Goal: Information Seeking & Learning: Compare options

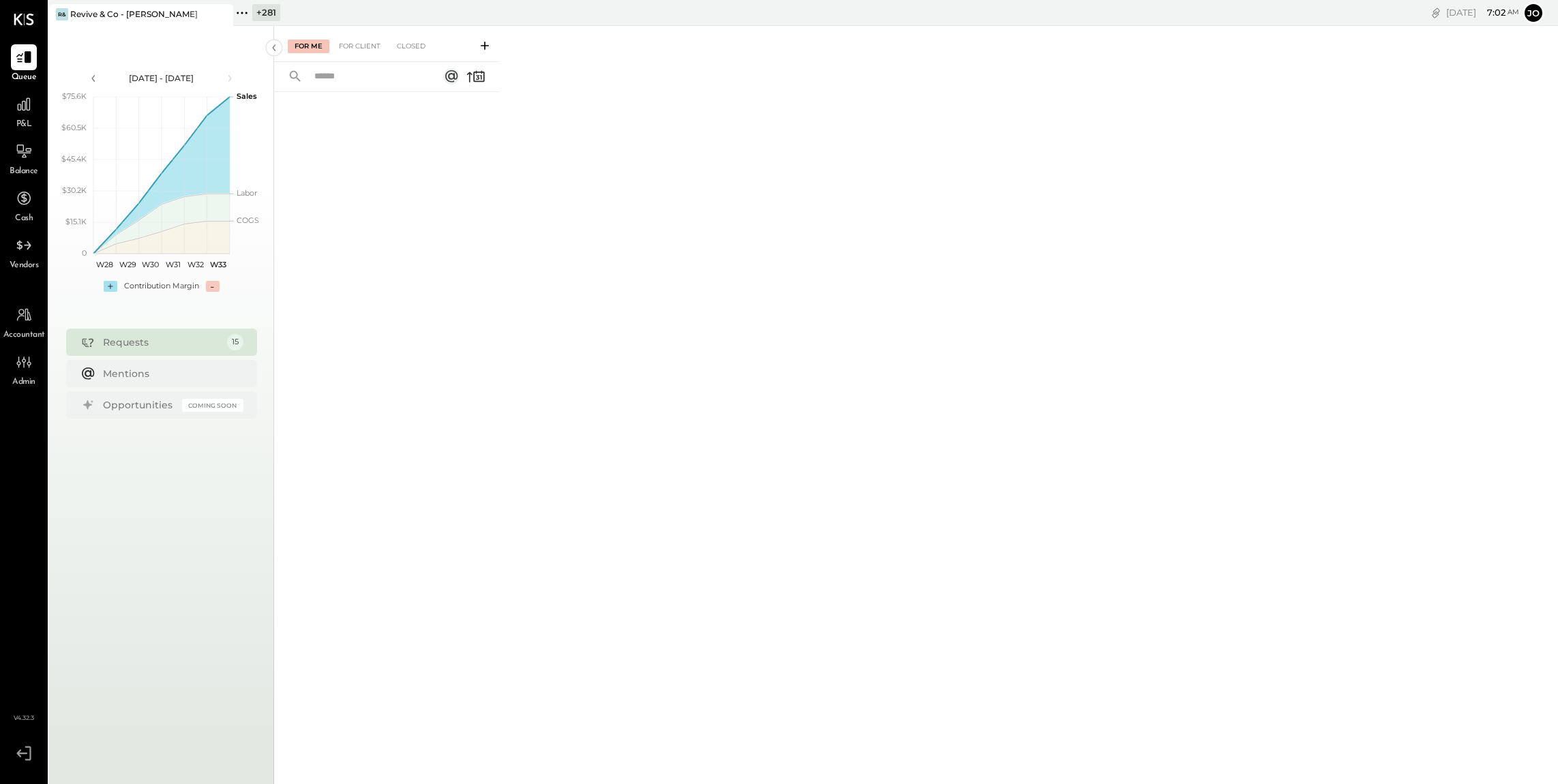
click at [239, 16] on icon at bounding box center [242, 13] width 18 height 18
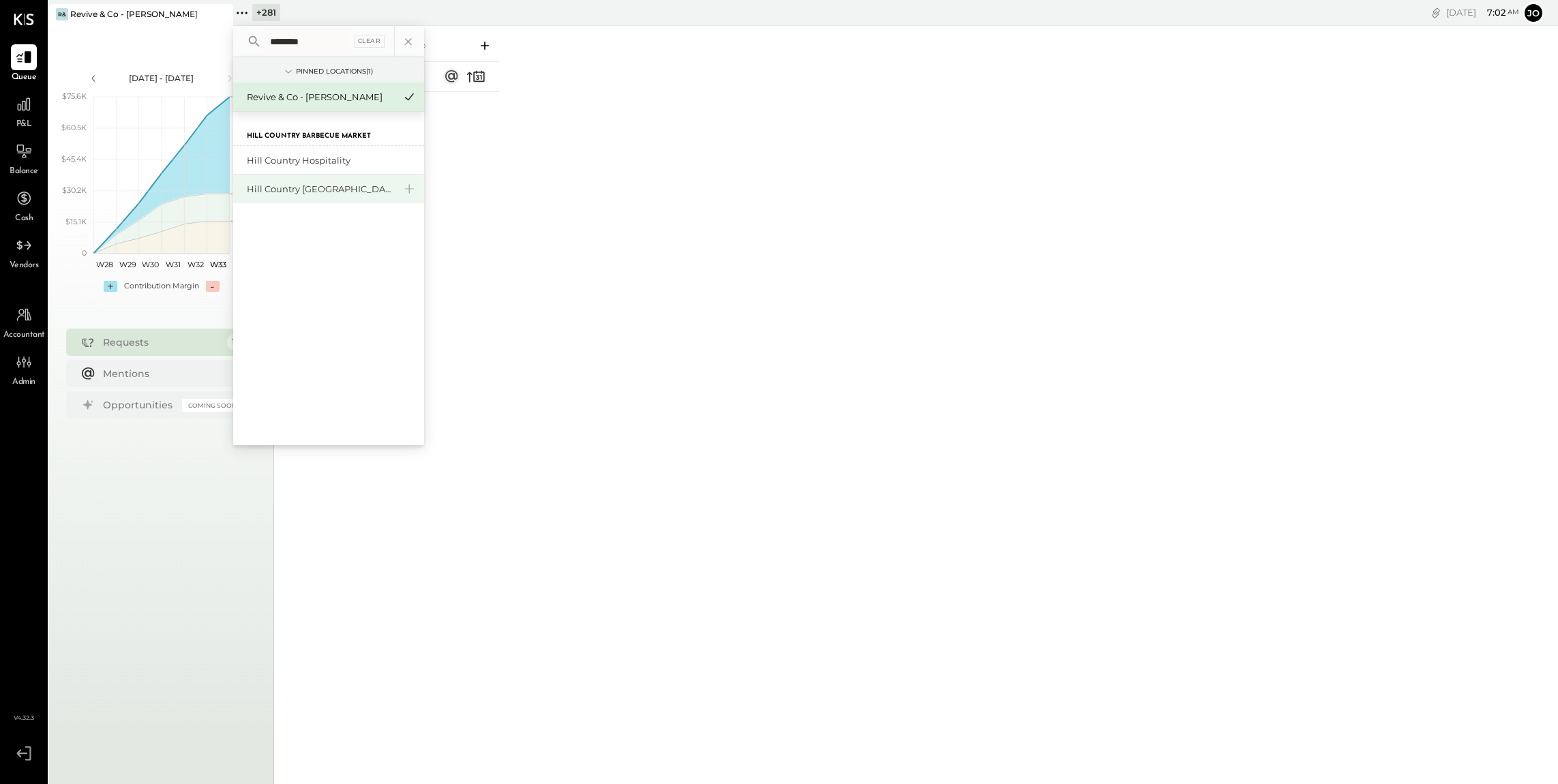
type input "********"
click at [309, 193] on div "Hill Country [GEOGRAPHIC_DATA]" at bounding box center [320, 189] width 147 height 13
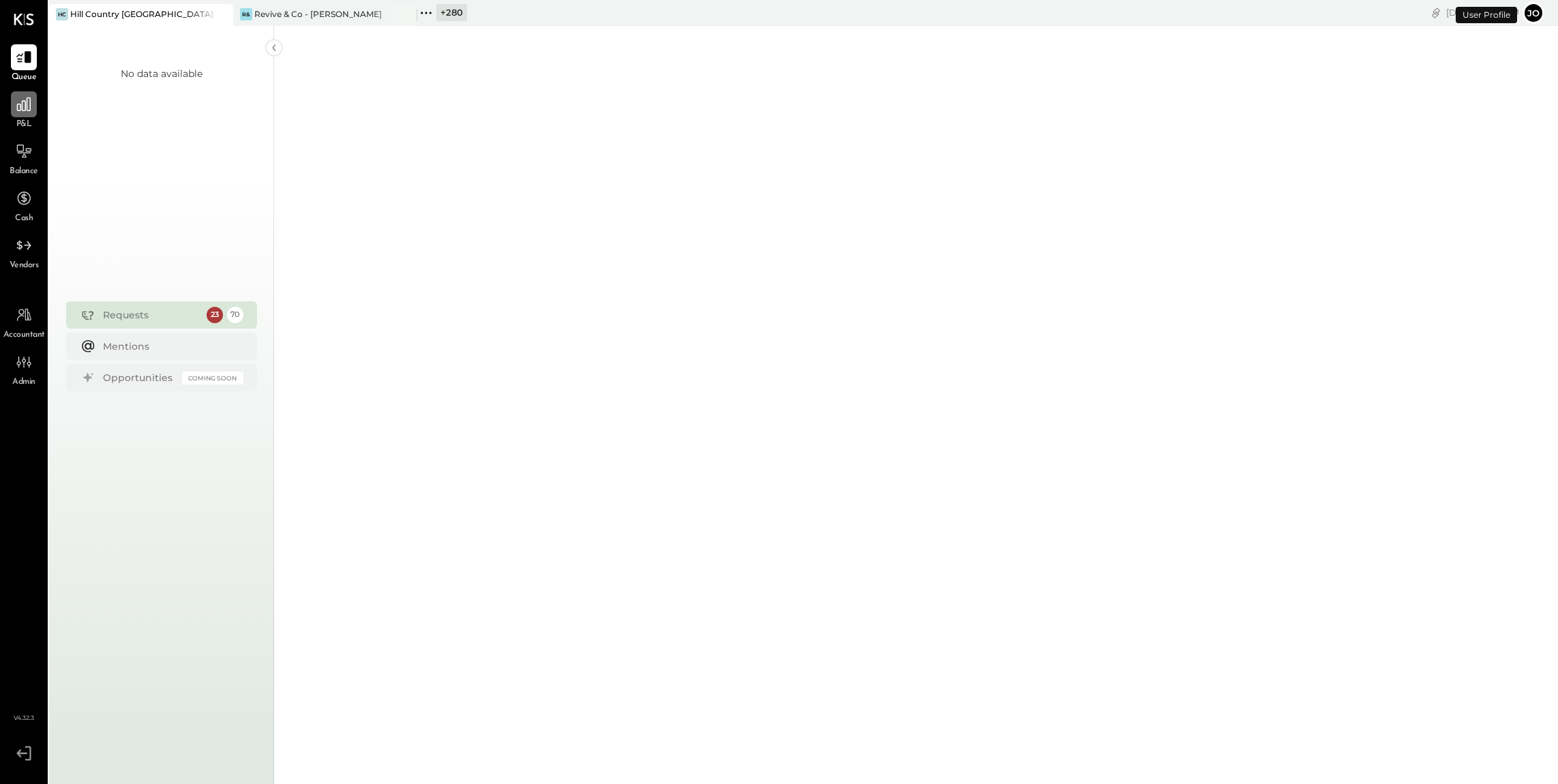
click at [24, 106] on icon at bounding box center [23, 104] width 14 height 14
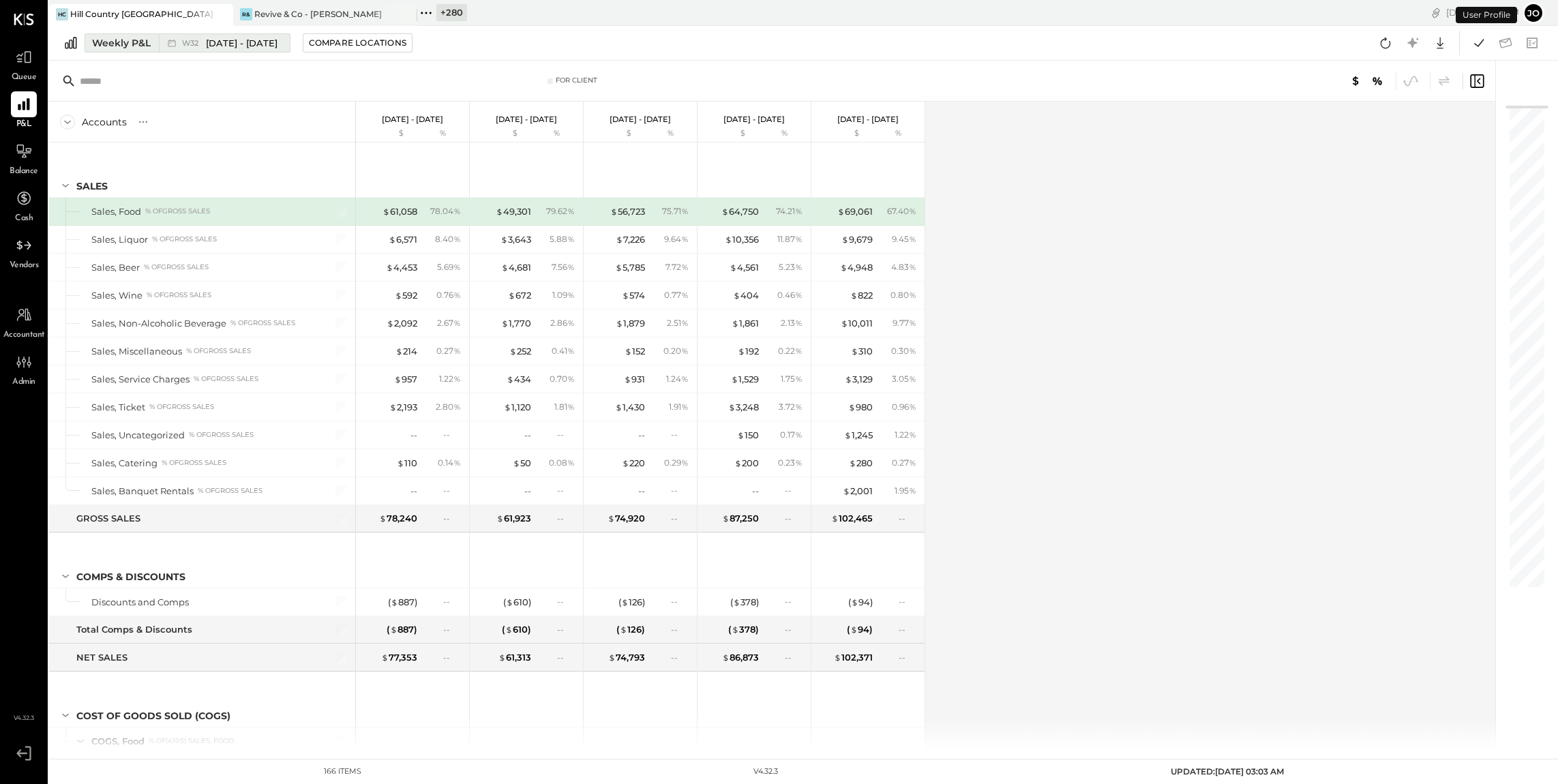
click at [172, 40] on icon at bounding box center [171, 42] width 14 height 14
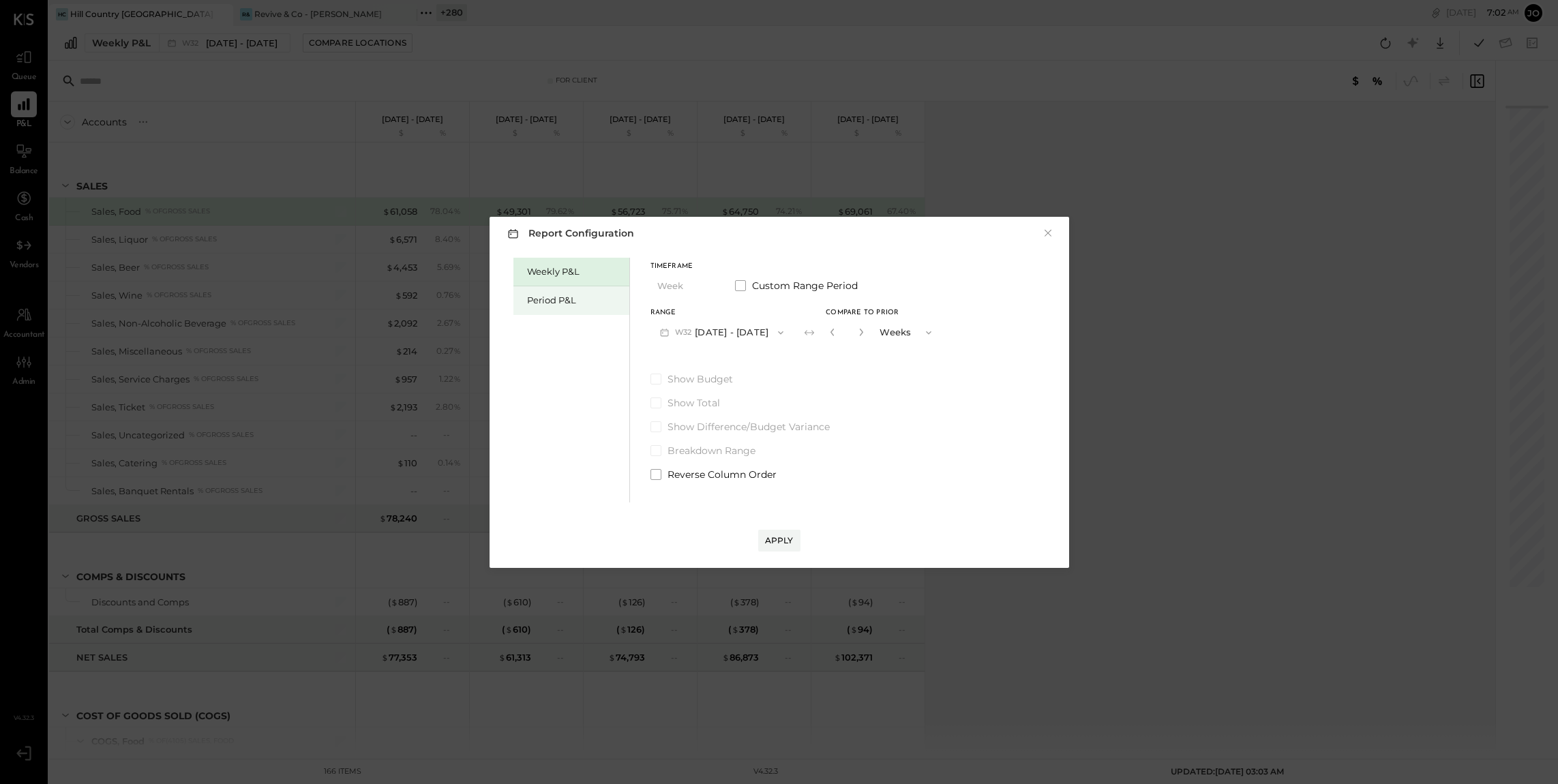
click at [564, 300] on div "Period P&L" at bounding box center [575, 300] width 95 height 13
click at [728, 338] on button "P08 [DATE] - [DATE]" at bounding box center [720, 332] width 141 height 25
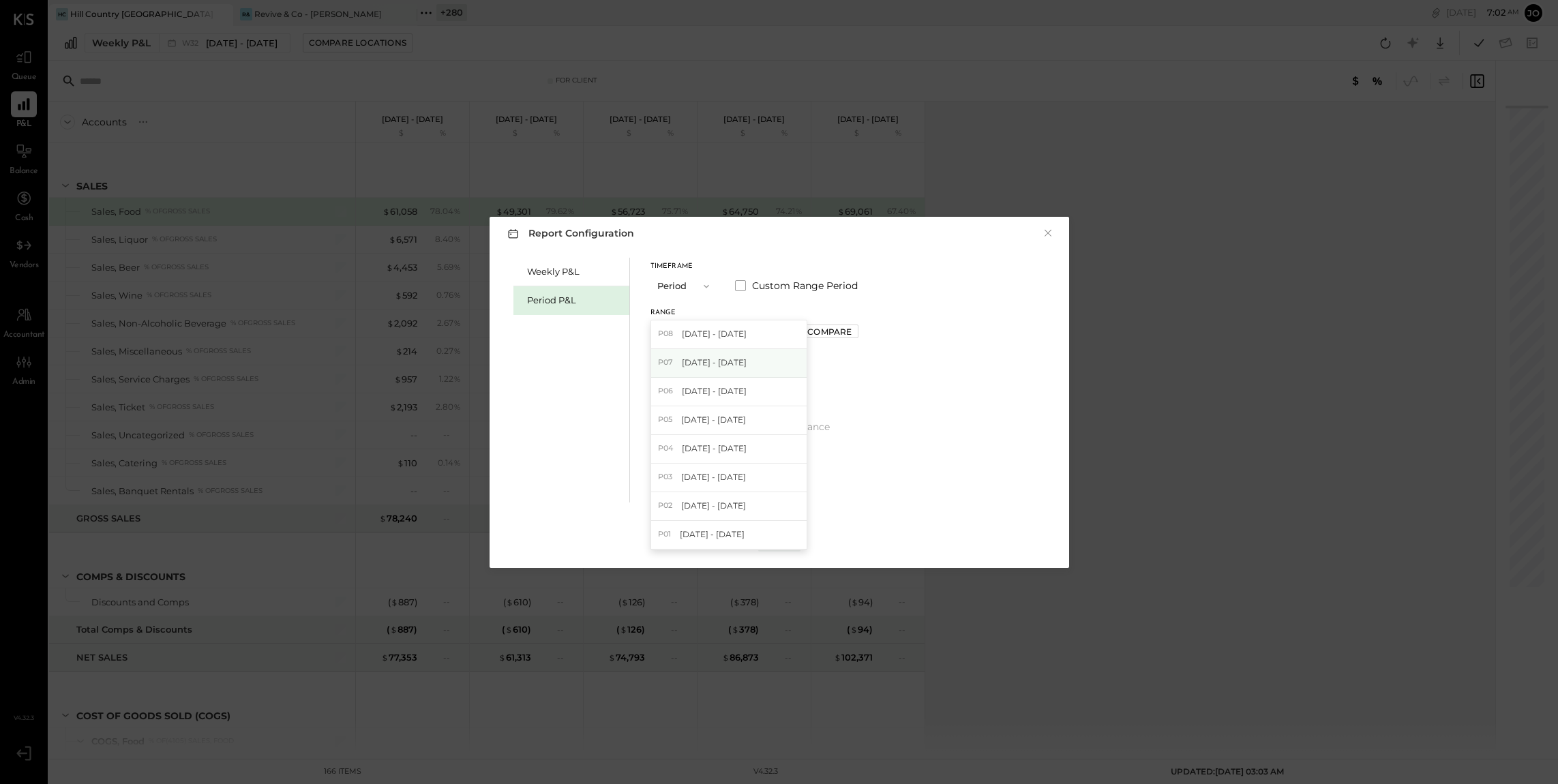
click at [780, 350] on div "P07 [DATE] - [DATE]" at bounding box center [728, 363] width 155 height 29
click at [850, 325] on button "Compare" at bounding box center [829, 331] width 56 height 14
click at [864, 334] on icon "button" at bounding box center [859, 331] width 8 height 8
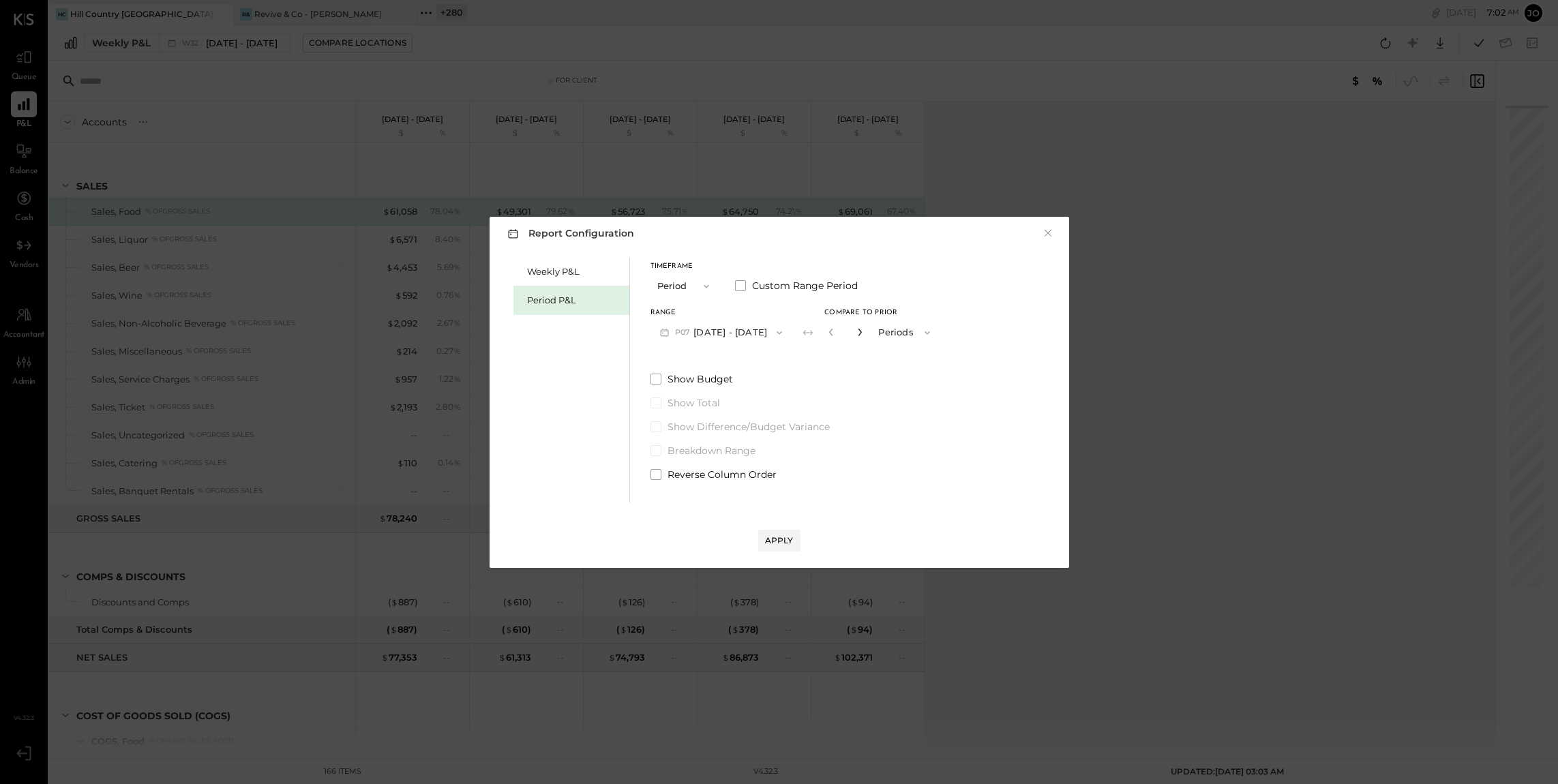
click at [864, 334] on icon "button" at bounding box center [859, 331] width 8 height 8
type input "*"
click at [776, 526] on div "Apply" at bounding box center [779, 527] width 552 height 49
click at [776, 533] on button "Apply" at bounding box center [779, 541] width 43 height 22
